Goal: Register for event/course

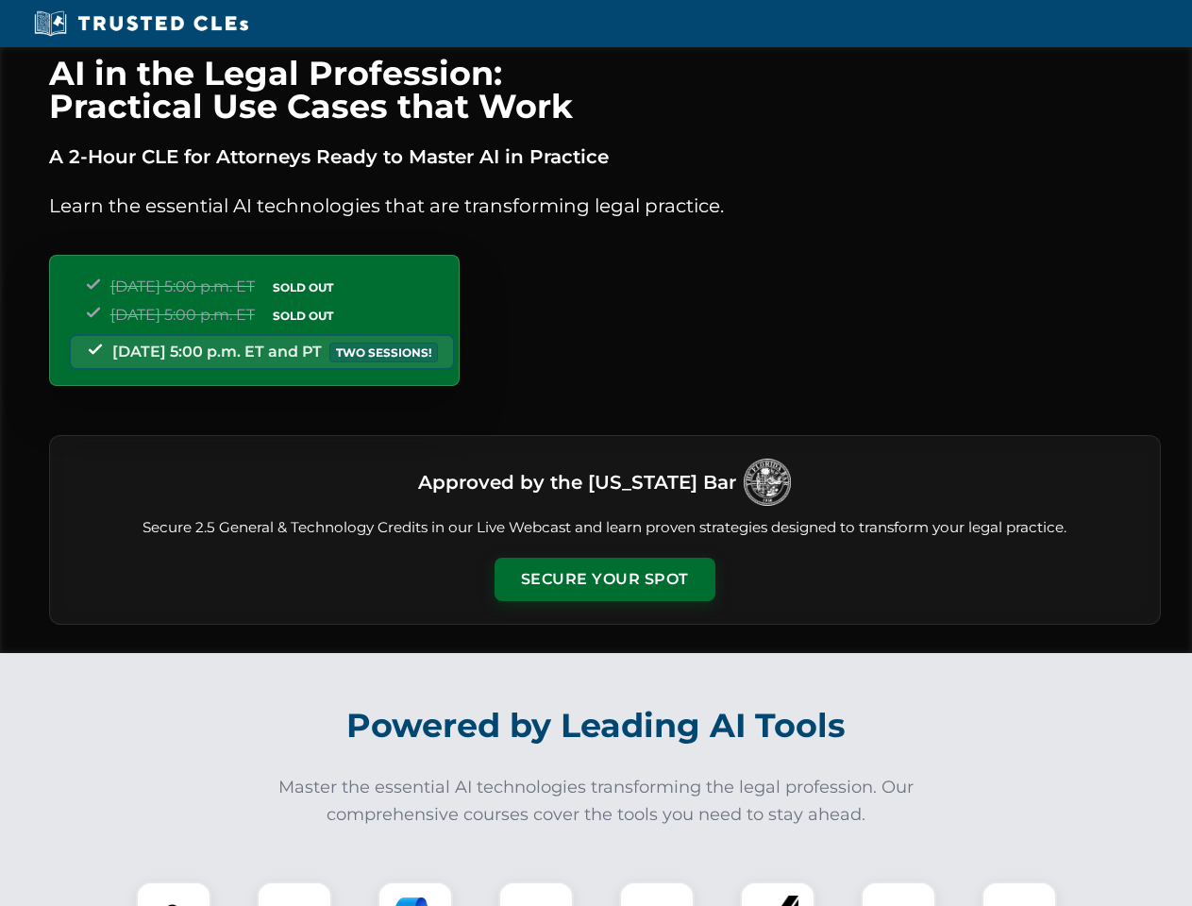
click at [604, 579] on button "Secure Your Spot" at bounding box center [604, 579] width 221 height 43
click at [174, 894] on img at bounding box center [173, 919] width 55 height 55
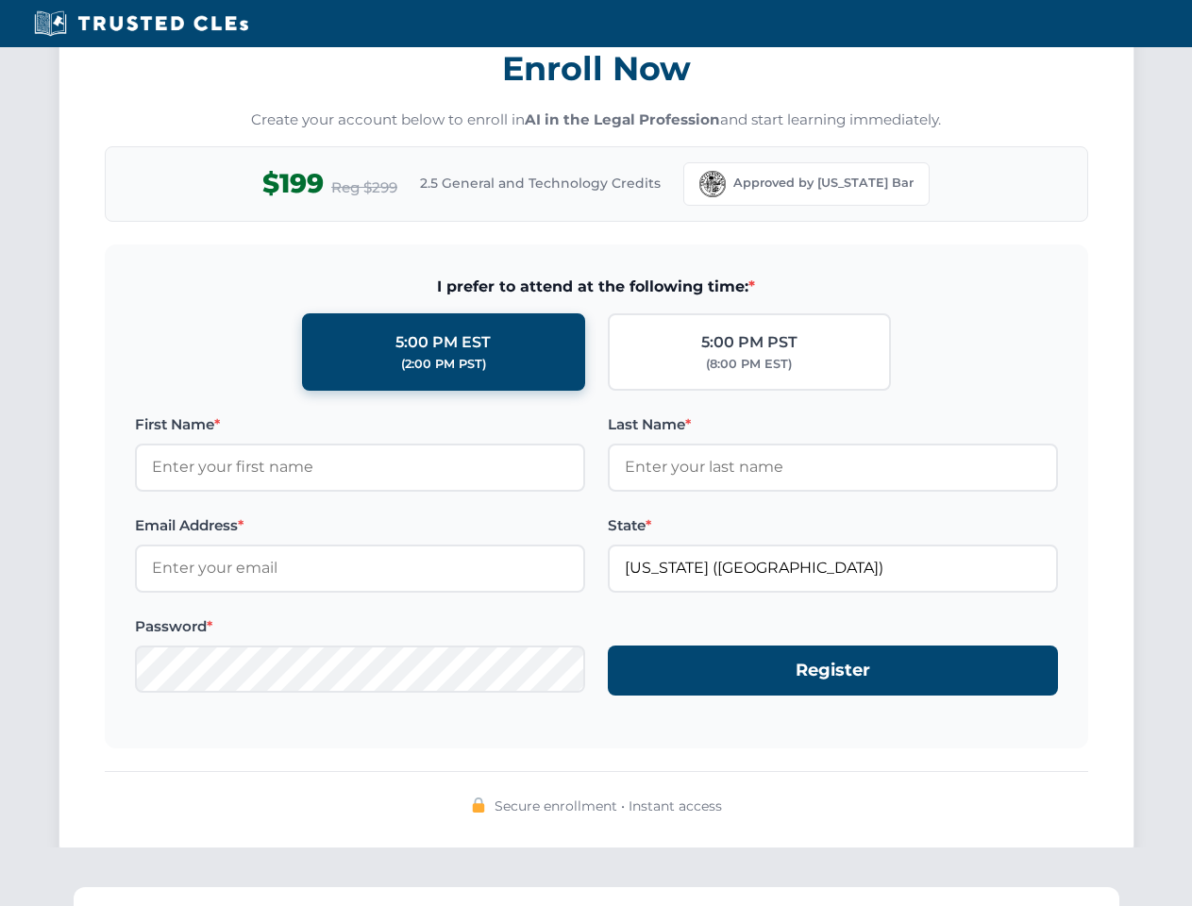
scroll to position [1852, 0]
